Goal: Find specific page/section: Find specific page/section

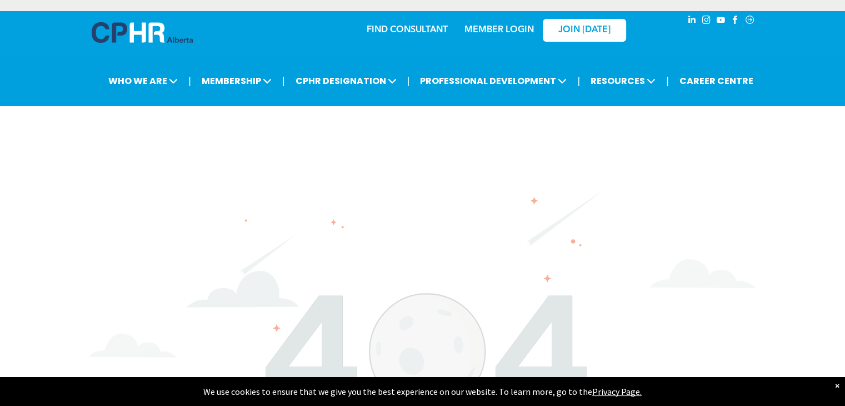
scroll to position [185, 0]
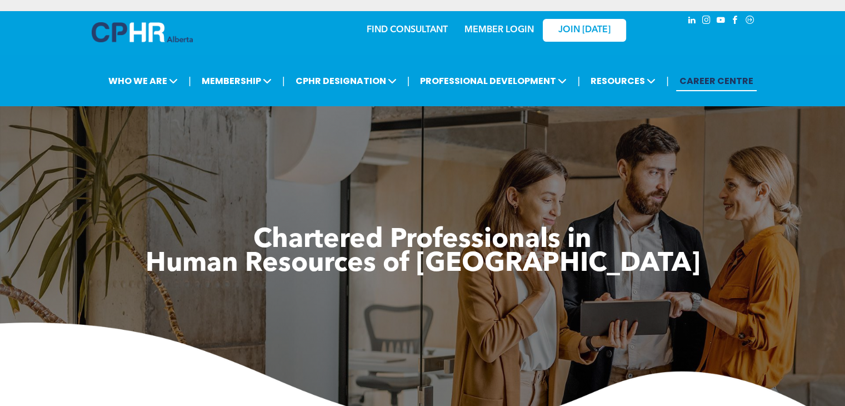
click at [458, 269] on span "﻿ Human Resources of Alberta" at bounding box center [423, 264] width 555 height 27
click at [561, 269] on span "﻿ Human Resources of Alberta" at bounding box center [423, 264] width 555 height 27
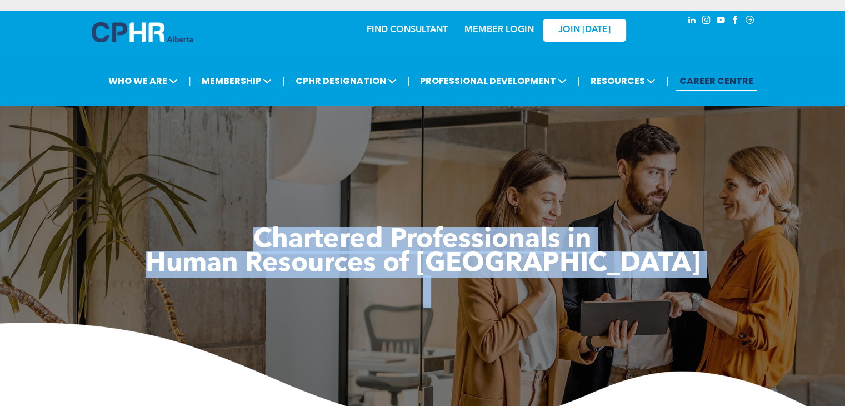
drag, startPoint x: 253, startPoint y: 233, endPoint x: 596, endPoint y: 281, distance: 345.6
click at [596, 281] on div "Chartered Professionals in ﻿ Human Resources of Alberta" at bounding box center [422, 272] width 667 height 88
click at [596, 281] on h1 at bounding box center [422, 291] width 667 height 30
drag, startPoint x: 249, startPoint y: 230, endPoint x: 652, endPoint y: 301, distance: 409.1
click at [652, 301] on div "Chartered Professionals in ﻿ Human Resources of Alberta" at bounding box center [422, 272] width 667 height 88
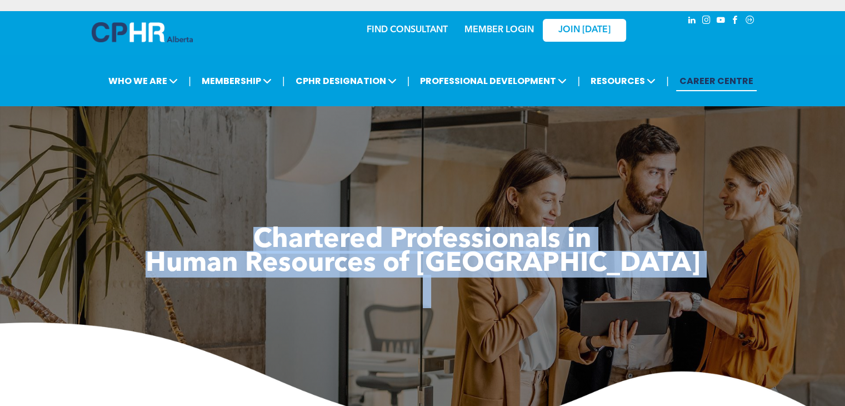
click at [270, 188] on div "Chartered Professionals in ﻿ Human Resources of Alberta" at bounding box center [422, 245] width 667 height 144
drag, startPoint x: 251, startPoint y: 233, endPoint x: 623, endPoint y: 296, distance: 376.6
click at [623, 296] on div "Chartered Professionals in ﻿ Human Resources of Alberta" at bounding box center [422, 272] width 667 height 88
click at [623, 296] on h1 at bounding box center [422, 291] width 667 height 30
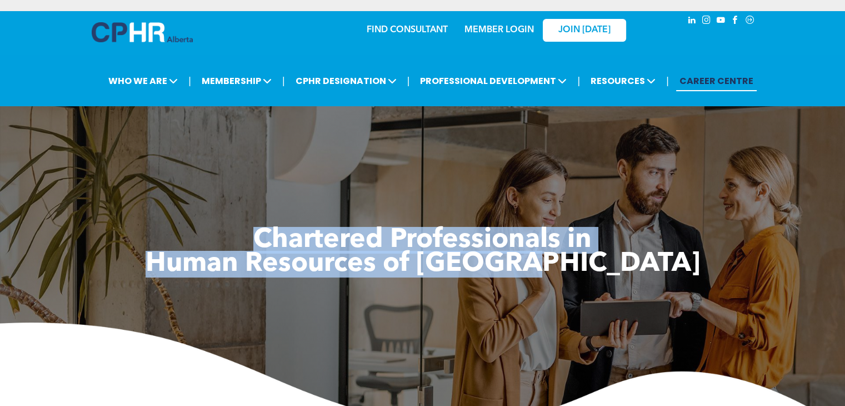
drag, startPoint x: 253, startPoint y: 235, endPoint x: 659, endPoint y: 272, distance: 407.5
click at [659, 272] on div "Chartered Professionals in ﻿ Human Resources of Alberta" at bounding box center [422, 272] width 667 height 88
click at [275, 217] on div "Chartered Professionals in ﻿ Human Resources of Alberta" at bounding box center [422, 245] width 667 height 144
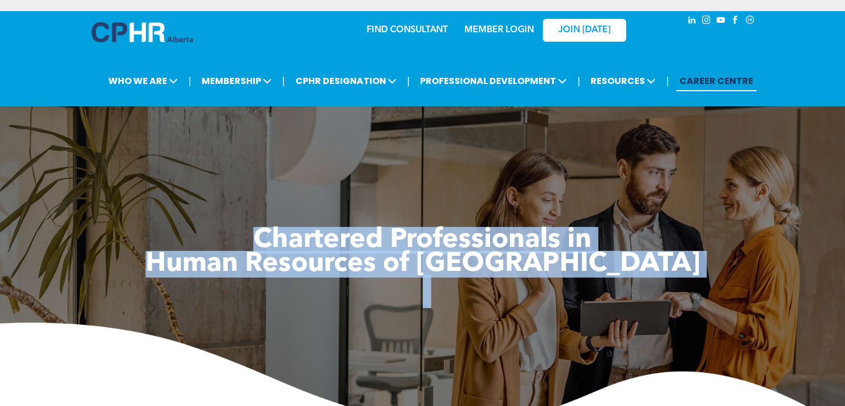
drag, startPoint x: 252, startPoint y: 236, endPoint x: 631, endPoint y: 288, distance: 382.7
click at [631, 288] on div "Chartered Professionals in ﻿ Human Resources of Alberta" at bounding box center [422, 272] width 667 height 88
click at [260, 185] on div "Chartered Professionals in ﻿ Human Resources of Alberta" at bounding box center [422, 245] width 667 height 144
drag, startPoint x: 252, startPoint y: 231, endPoint x: 585, endPoint y: 291, distance: 338.4
click at [585, 291] on div "Chartered Professionals in ﻿ Human Resources of Alberta" at bounding box center [422, 272] width 667 height 88
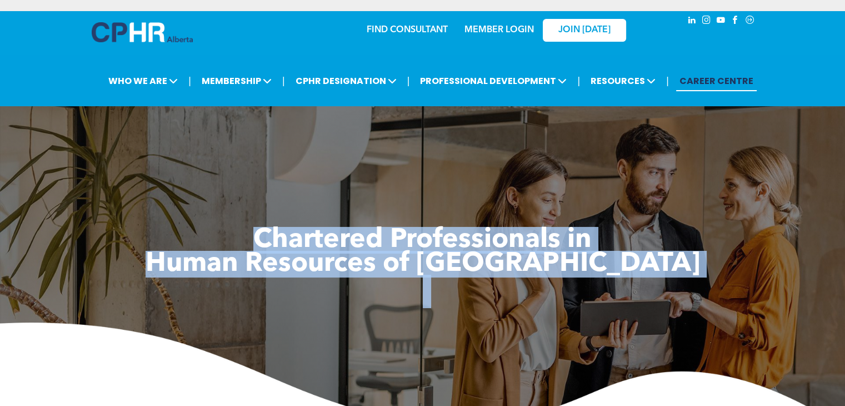
click at [217, 216] on div "Chartered Professionals in ﻿ Human Resources of Alberta" at bounding box center [422, 245] width 667 height 144
drag, startPoint x: 251, startPoint y: 234, endPoint x: 585, endPoint y: 313, distance: 343.2
click at [585, 313] on div "Chartered Professionals in ﻿ Human Resources of Alberta" at bounding box center [422, 272] width 667 height 88
click at [326, 146] on div "Chartered Professionals in ﻿ Human Resources of Alberta" at bounding box center [422, 245] width 845 height 367
drag, startPoint x: 249, startPoint y: 238, endPoint x: 589, endPoint y: 294, distance: 344.2
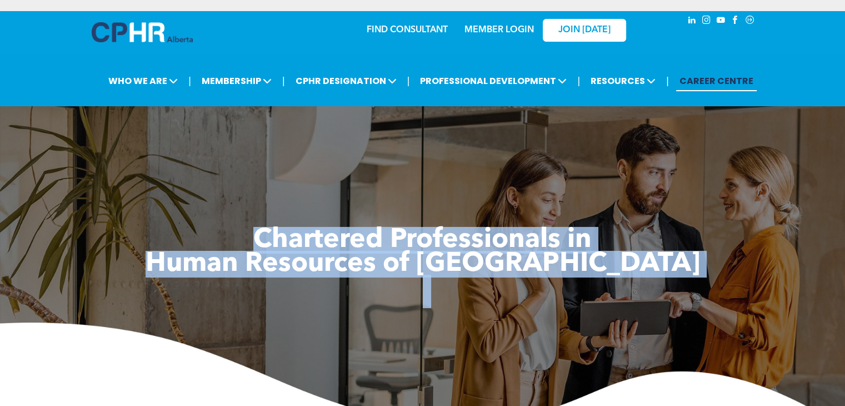
click at [589, 294] on div "Chartered Professionals in ﻿ Human Resources of Alberta" at bounding box center [422, 272] width 667 height 88
click at [252, 201] on div "Chartered Professionals in ﻿ Human Resources of Alberta" at bounding box center [422, 245] width 667 height 144
drag, startPoint x: 252, startPoint y: 234, endPoint x: 611, endPoint y: 280, distance: 361.9
click at [611, 280] on div "Chartered Professionals in ﻿ Human Resources of Alberta" at bounding box center [422, 272] width 667 height 88
click at [321, 197] on div "Chartered Professionals in ﻿ Human Resources of Alberta" at bounding box center [422, 245] width 667 height 144
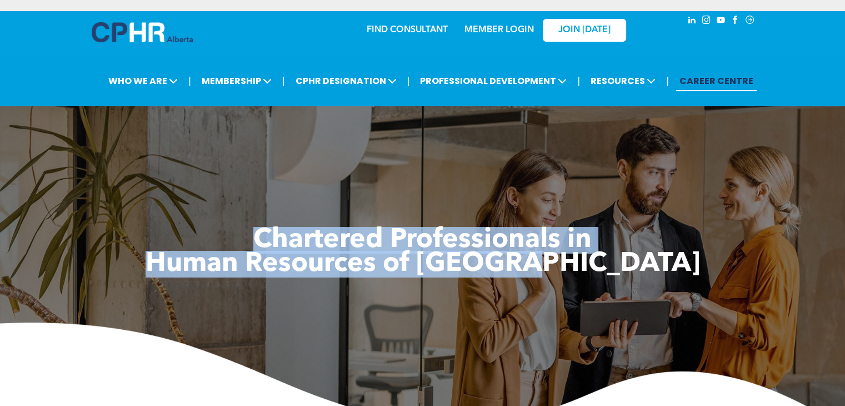
drag, startPoint x: 251, startPoint y: 234, endPoint x: 618, endPoint y: 265, distance: 367.6
click at [618, 265] on div "Chartered Professionals in ﻿ Human Resources of Alberta" at bounding box center [422, 272] width 667 height 88
click at [618, 265] on h1 "﻿ Human Resources of Alberta" at bounding box center [422, 264] width 667 height 24
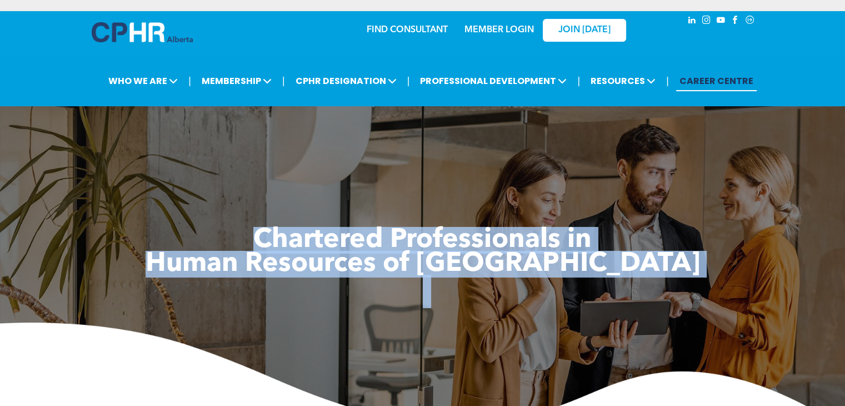
drag, startPoint x: 252, startPoint y: 234, endPoint x: 618, endPoint y: 286, distance: 369.9
click at [618, 286] on div "Chartered Professionals in ﻿ Human Resources of Alberta" at bounding box center [422, 272] width 667 height 88
click at [235, 198] on div "Chartered Professionals in ﻿ Human Resources of Alberta" at bounding box center [422, 245] width 667 height 144
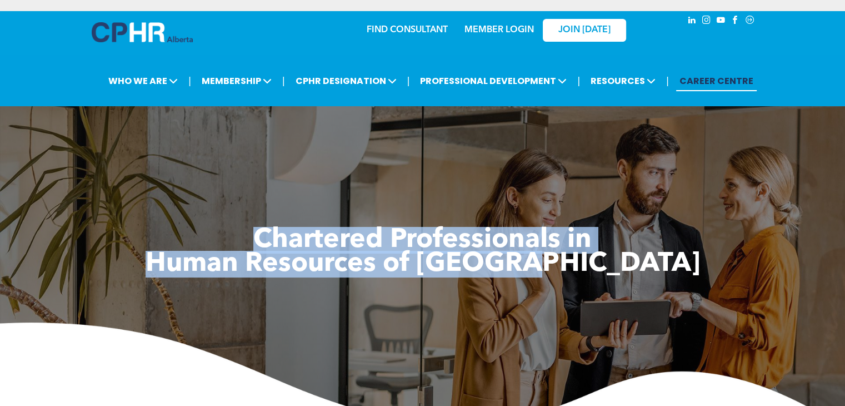
drag, startPoint x: 250, startPoint y: 234, endPoint x: 637, endPoint y: 270, distance: 388.5
click at [637, 270] on div "Chartered Professionals in ﻿ Human Resources of Alberta" at bounding box center [422, 272] width 667 height 88
click at [257, 203] on div "Chartered Professionals in ﻿ Human Resources of Alberta" at bounding box center [422, 245] width 667 height 144
drag, startPoint x: 249, startPoint y: 230, endPoint x: 615, endPoint y: 274, distance: 369.0
click at [615, 274] on div "Chartered Professionals in ﻿ Human Resources of Alberta" at bounding box center [422, 272] width 667 height 88
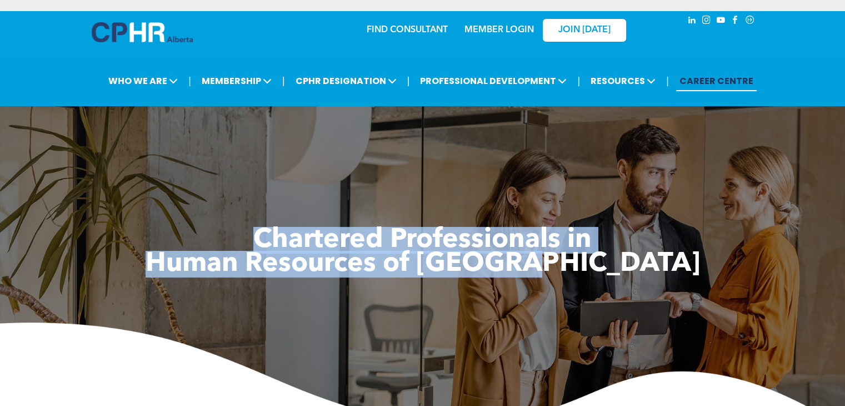
click at [615, 274] on h1 "﻿ Human Resources of Alberta" at bounding box center [422, 264] width 667 height 24
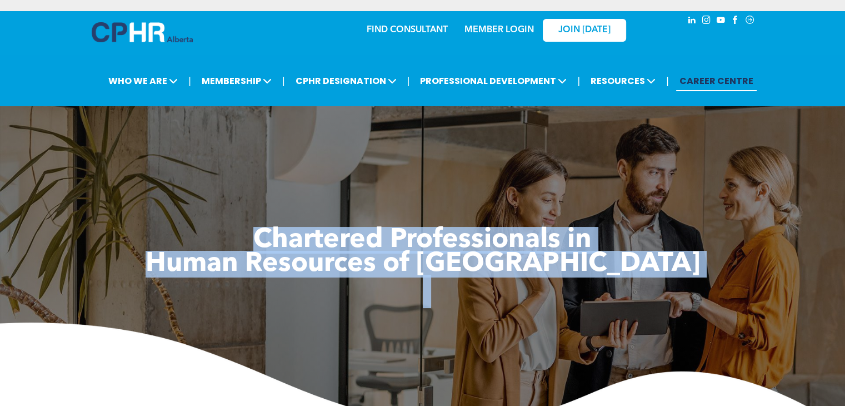
drag, startPoint x: 252, startPoint y: 233, endPoint x: 638, endPoint y: 302, distance: 392.3
click at [638, 302] on div "Chartered Professionals in ﻿ Human Resources of Alberta" at bounding box center [422, 272] width 667 height 88
click at [618, 267] on h1 "﻿ Human Resources of Alberta" at bounding box center [422, 264] width 667 height 24
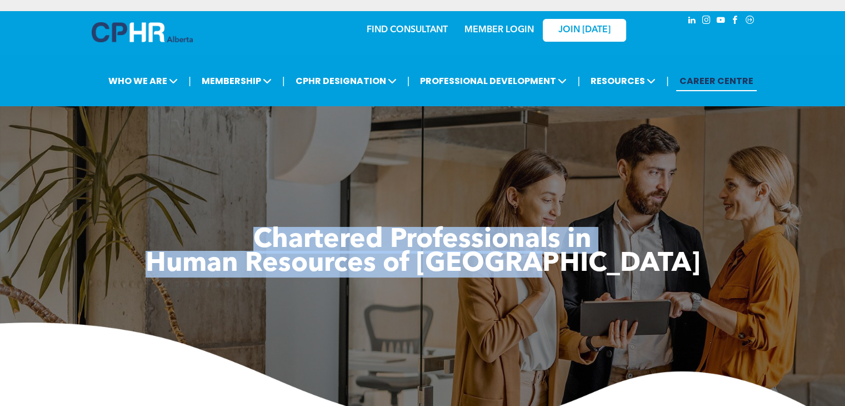
drag, startPoint x: 251, startPoint y: 234, endPoint x: 695, endPoint y: 257, distance: 444.7
click at [695, 257] on div "Chartered Professionals in ﻿ Human Resources of Alberta" at bounding box center [422, 272] width 667 height 88
click at [235, 220] on div "Chartered Professionals in ﻿ Human Resources of Alberta" at bounding box center [422, 245] width 667 height 144
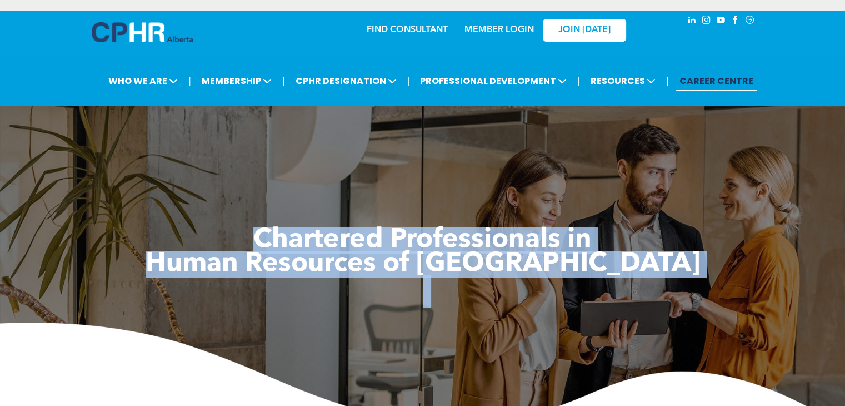
drag, startPoint x: 252, startPoint y: 232, endPoint x: 618, endPoint y: 290, distance: 370.8
click at [618, 290] on div "Chartered Professionals in ﻿ Human Resources of Alberta" at bounding box center [422, 272] width 667 height 88
click at [618, 290] on h1 at bounding box center [422, 291] width 667 height 30
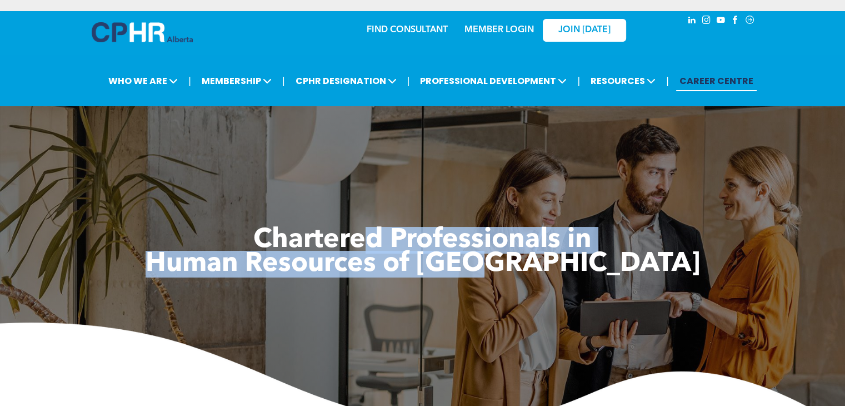
drag, startPoint x: 360, startPoint y: 241, endPoint x: 572, endPoint y: 274, distance: 214.4
click at [572, 274] on div "Chartered Professionals in ﻿ Human Resources of Alberta" at bounding box center [422, 272] width 667 height 88
click at [572, 274] on span "﻿ Human Resources of Alberta" at bounding box center [423, 264] width 555 height 27
